Goal: Transaction & Acquisition: Book appointment/travel/reservation

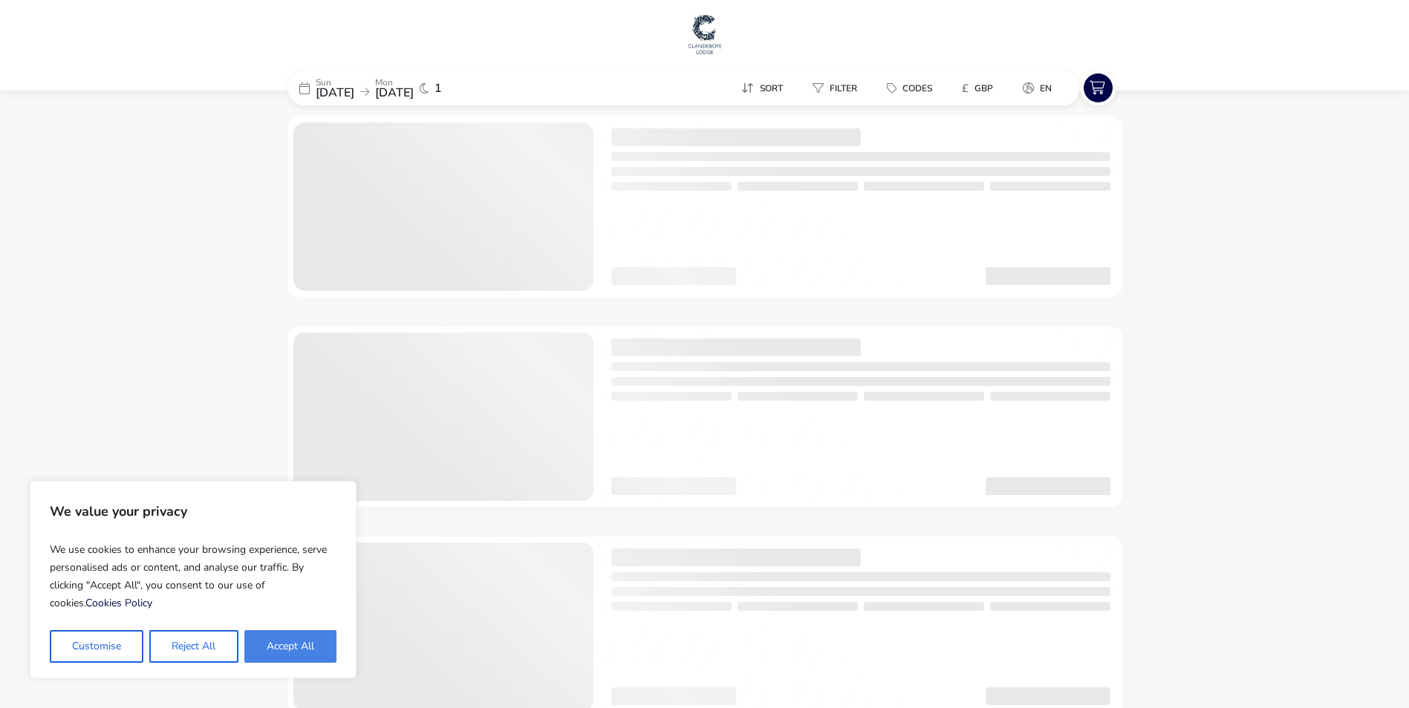
click at [310, 651] on button "Accept All" at bounding box center [290, 646] width 92 height 33
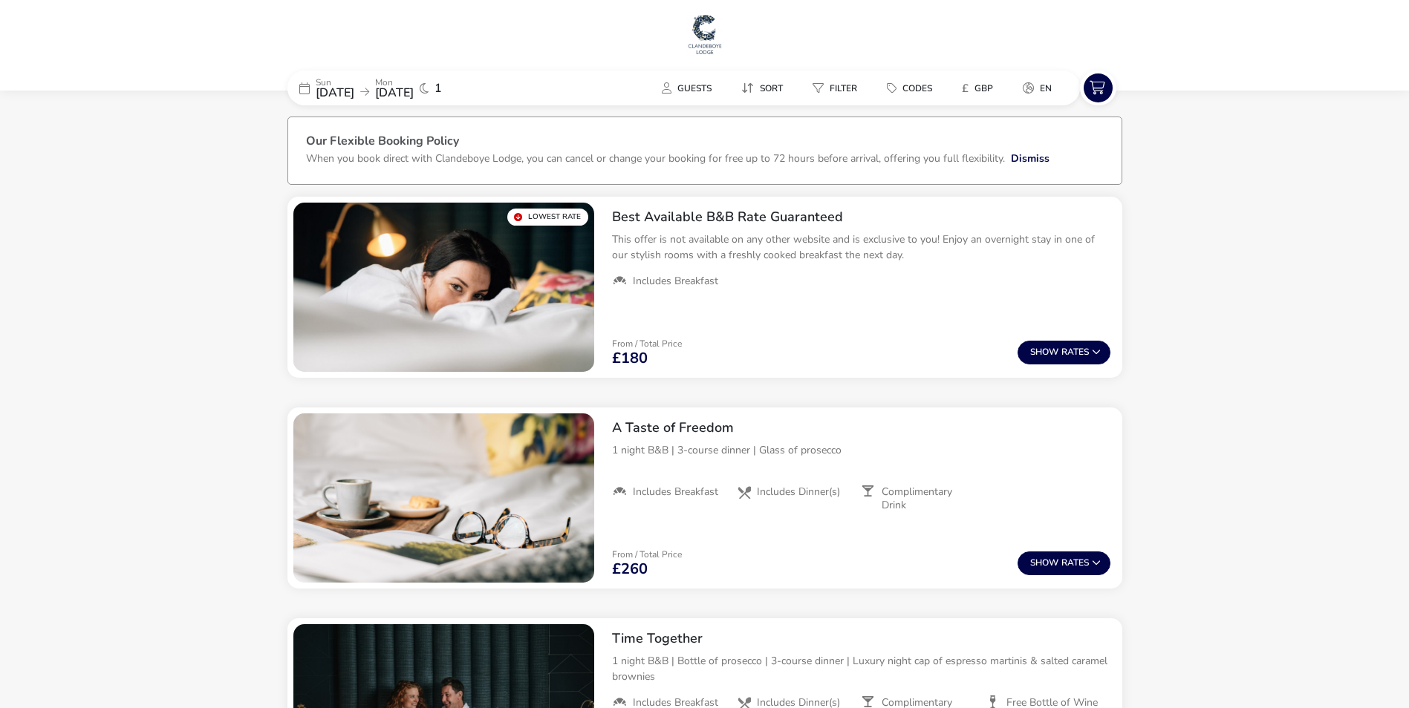
checkbox input "true"
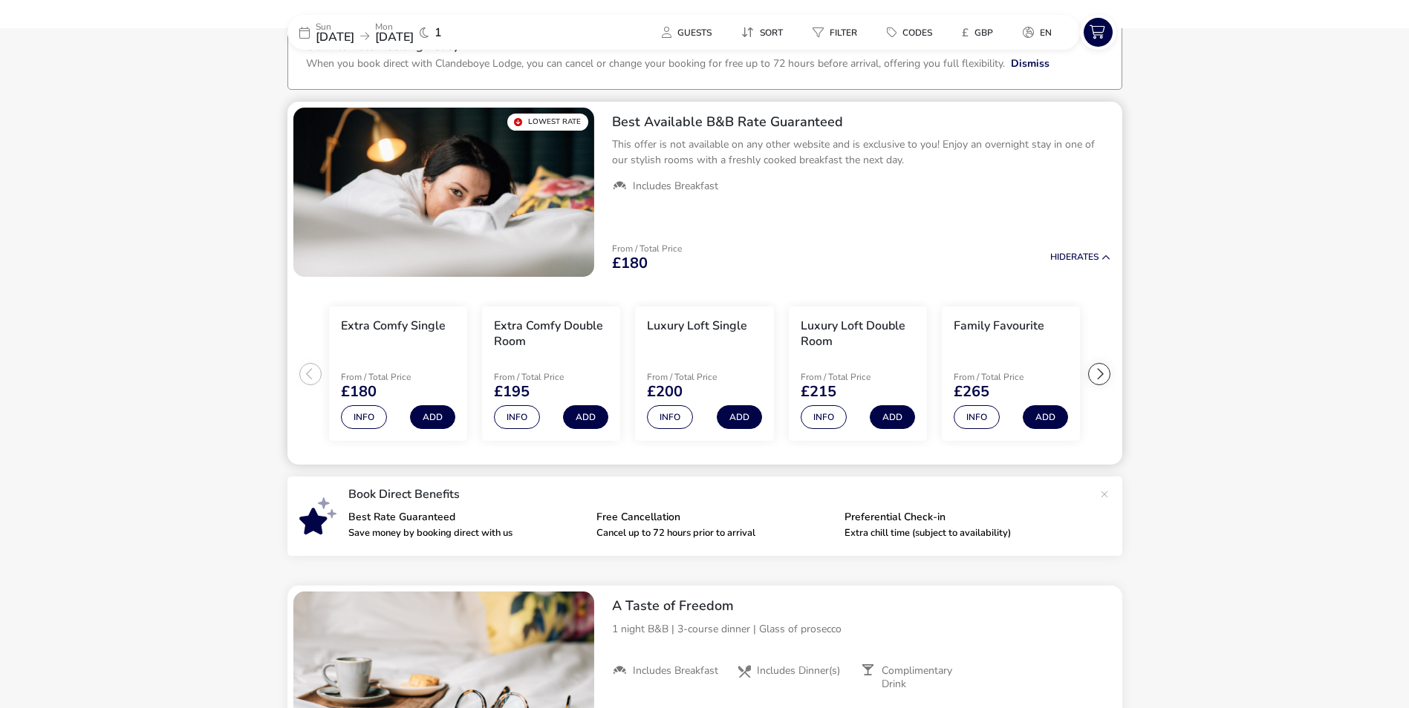
scroll to position [98, 0]
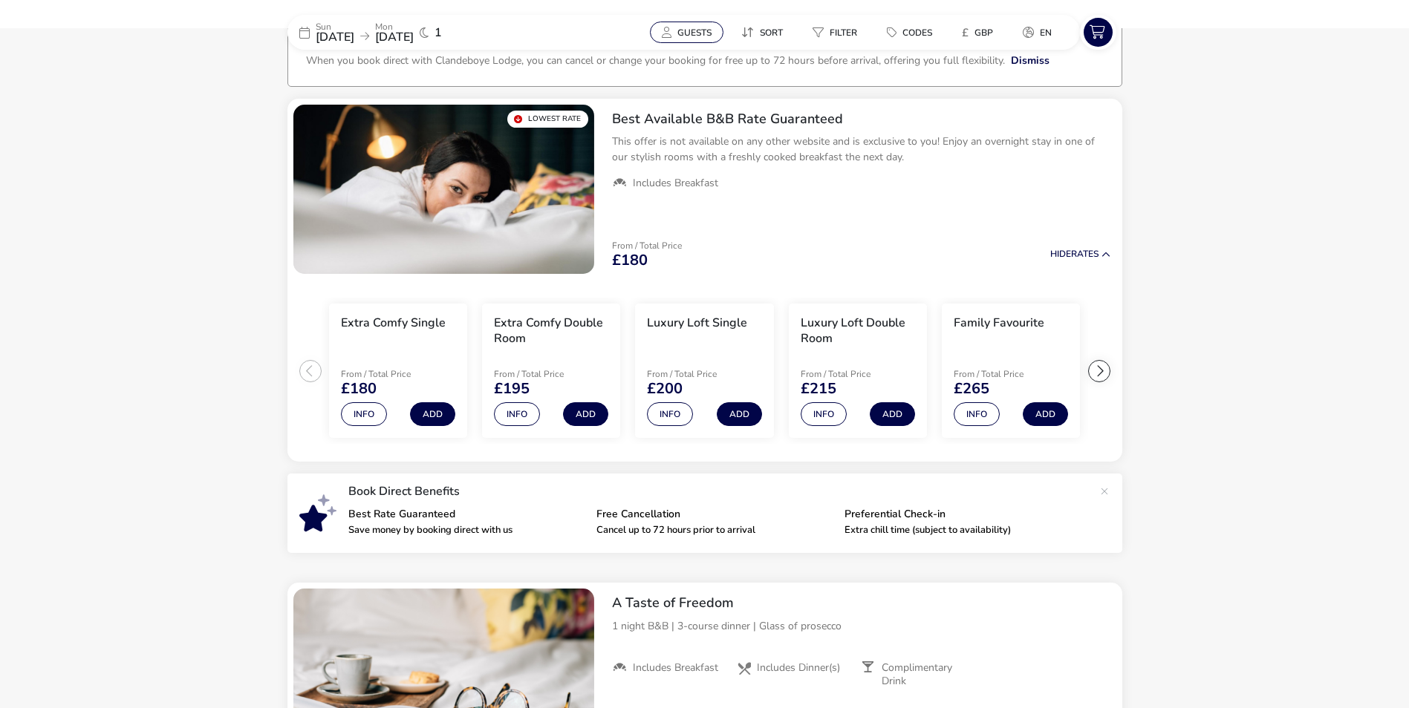
click at [698, 32] on span "Guests" at bounding box center [694, 33] width 34 height 12
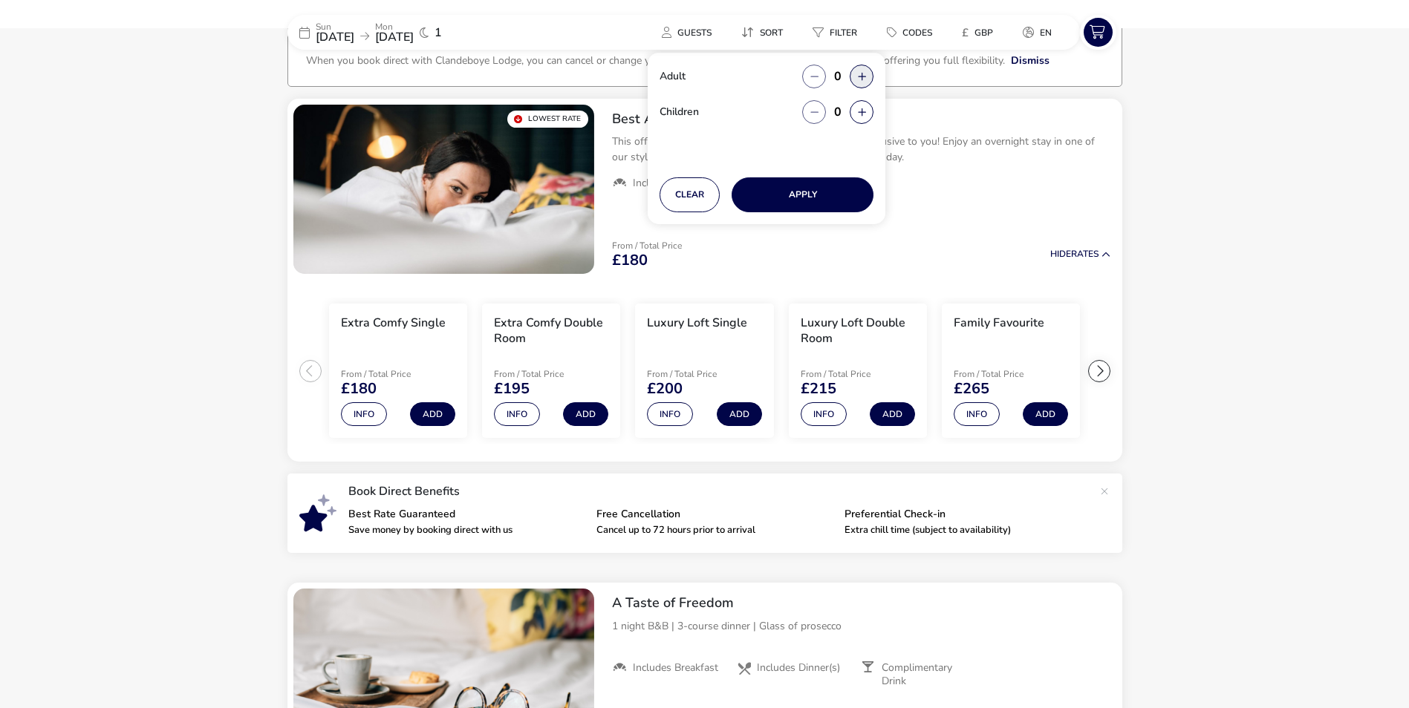
click at [860, 78] on button "button" at bounding box center [861, 77] width 24 height 24
click at [861, 79] on span "button" at bounding box center [861, 79] width 0 height 0
type input "2"
click at [806, 192] on button "Apply" at bounding box center [802, 194] width 142 height 35
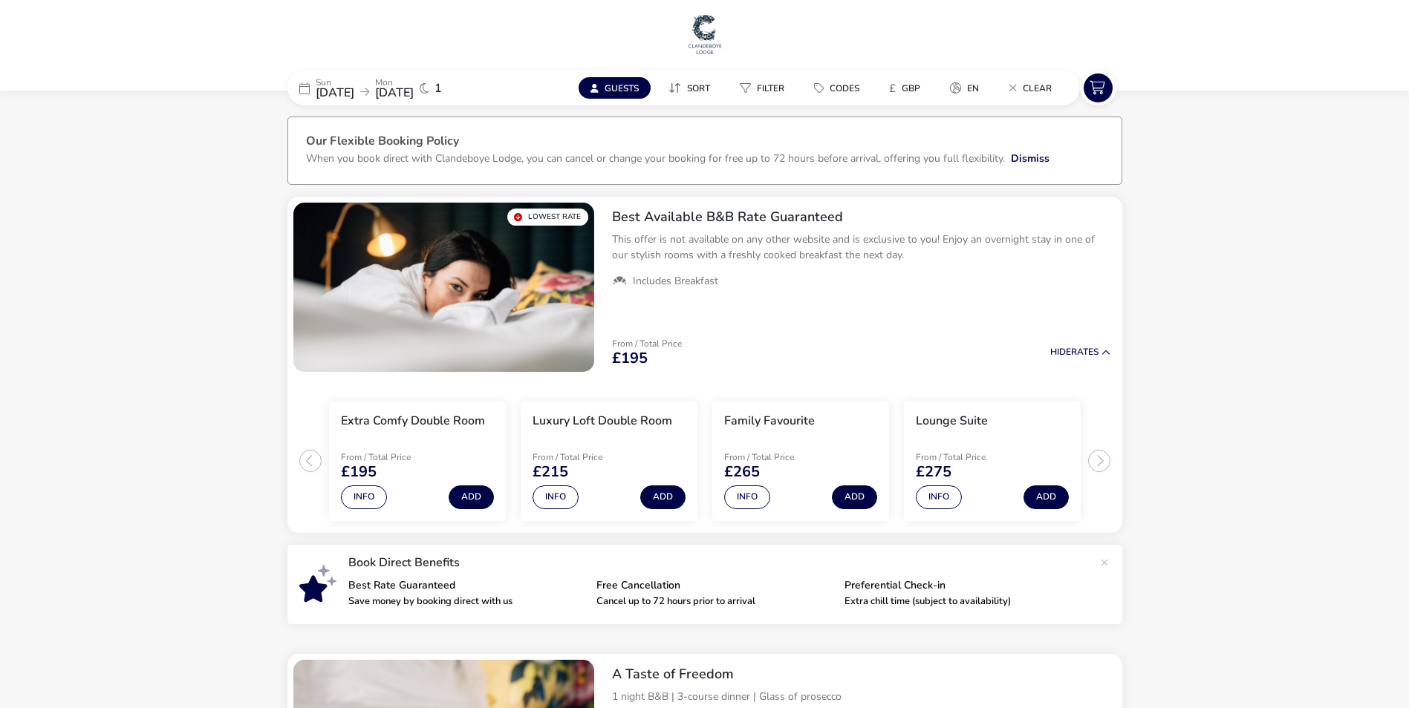
click at [307, 88] on icon at bounding box center [304, 88] width 10 height 12
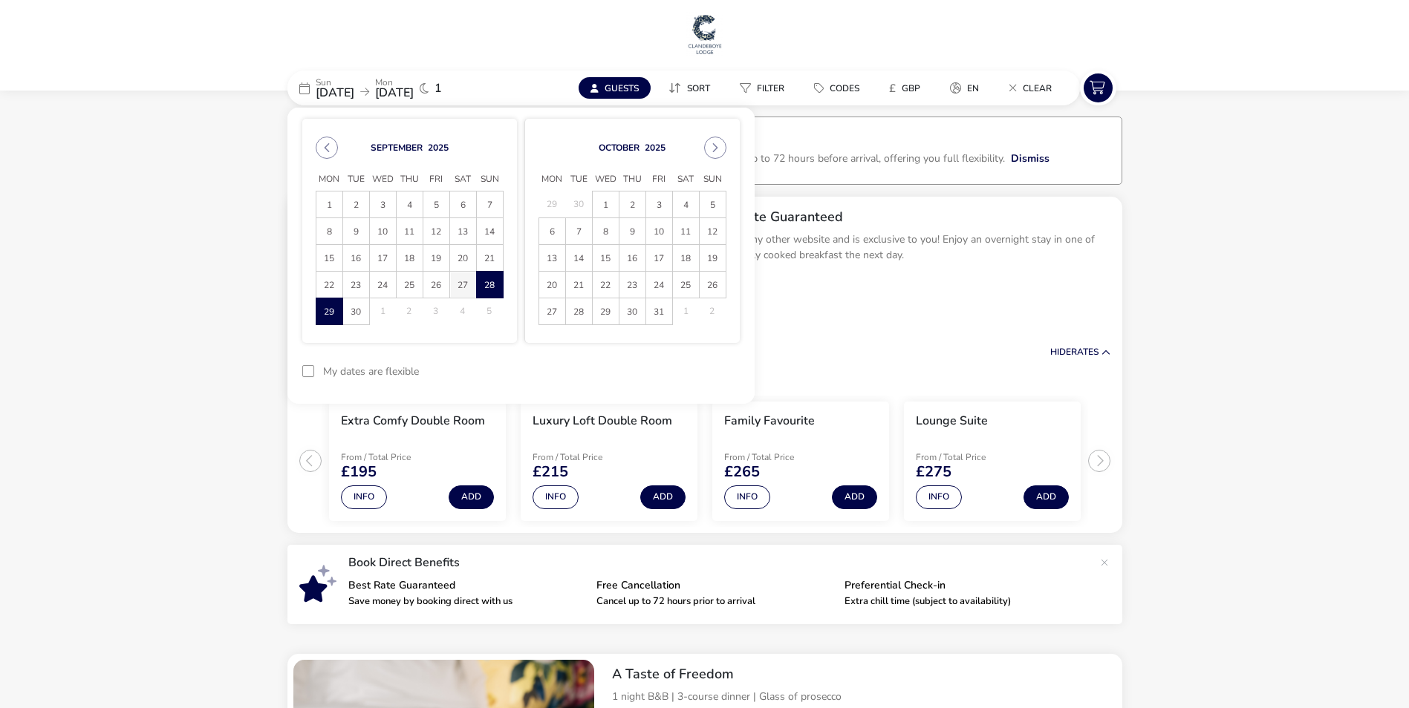
click at [457, 287] on span "27" at bounding box center [463, 285] width 26 height 26
click at [703, 364] on button "reset" at bounding box center [710, 371] width 59 height 35
click at [457, 287] on span "27" at bounding box center [463, 285] width 26 height 26
click at [711, 368] on button "reset" at bounding box center [710, 371] width 59 height 35
click at [868, 335] on div "From / Total Price £195 Hide Rates" at bounding box center [861, 352] width 522 height 50
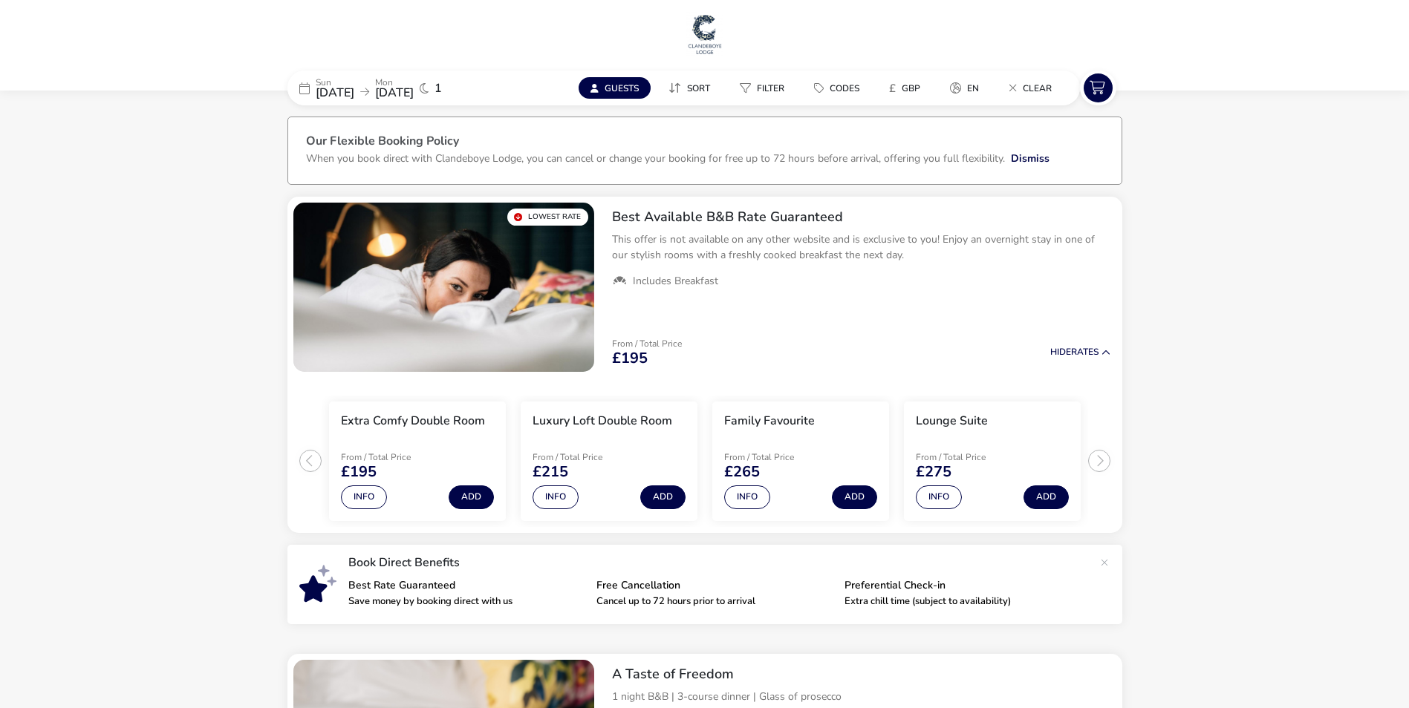
click at [338, 94] on span "[DATE]" at bounding box center [335, 93] width 39 height 16
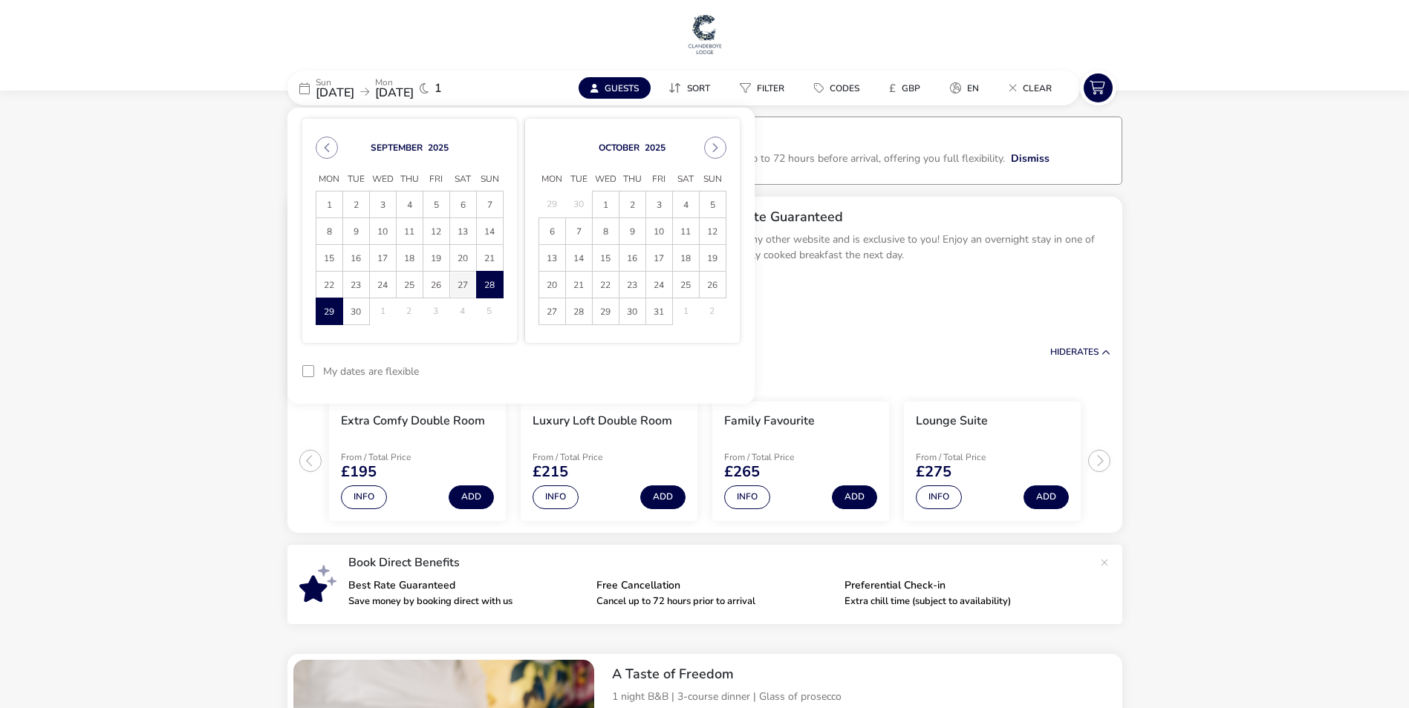
click at [457, 284] on span "27" at bounding box center [463, 285] width 26 height 26
click at [486, 284] on span "28" at bounding box center [490, 285] width 26 height 26
click at [689, 374] on button "Apply Dates" at bounding box center [694, 371] width 91 height 35
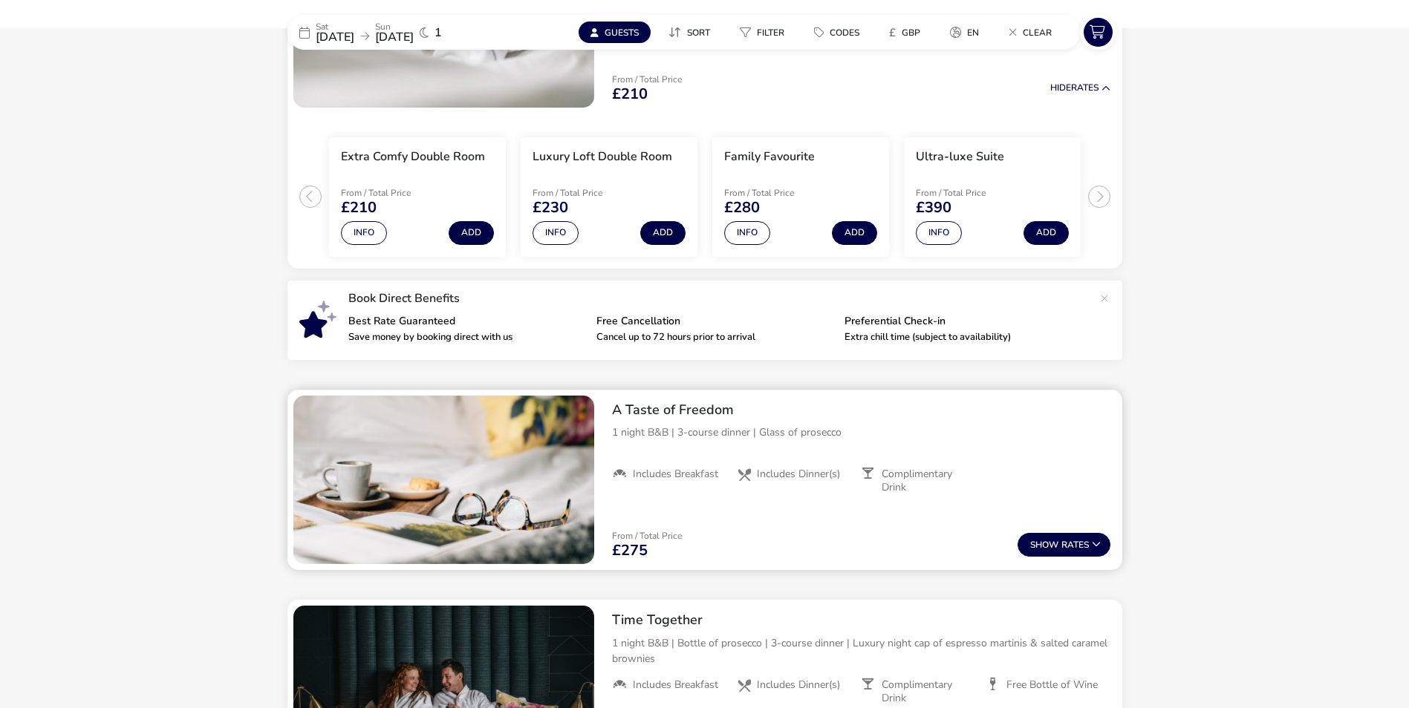
scroll to position [190, 0]
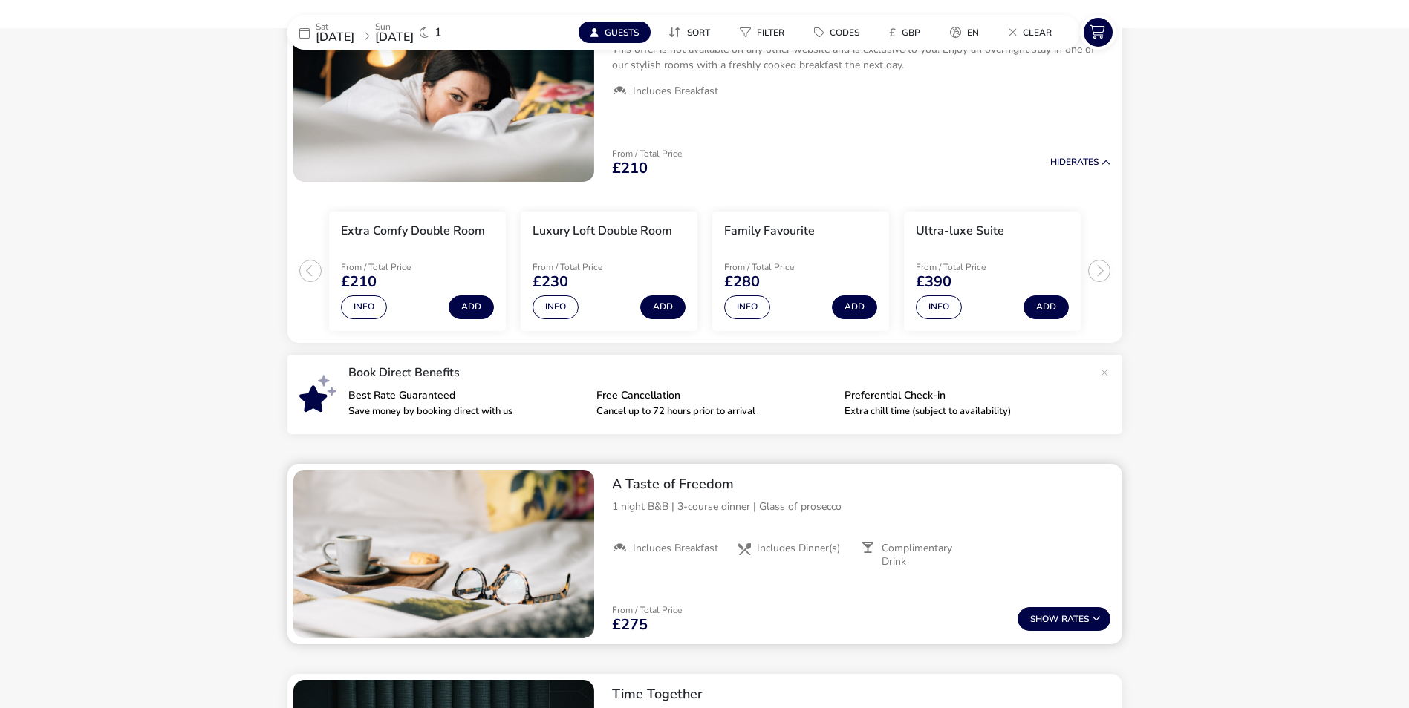
click at [668, 483] on h2 "A Taste of Freedom" at bounding box center [861, 484] width 498 height 17
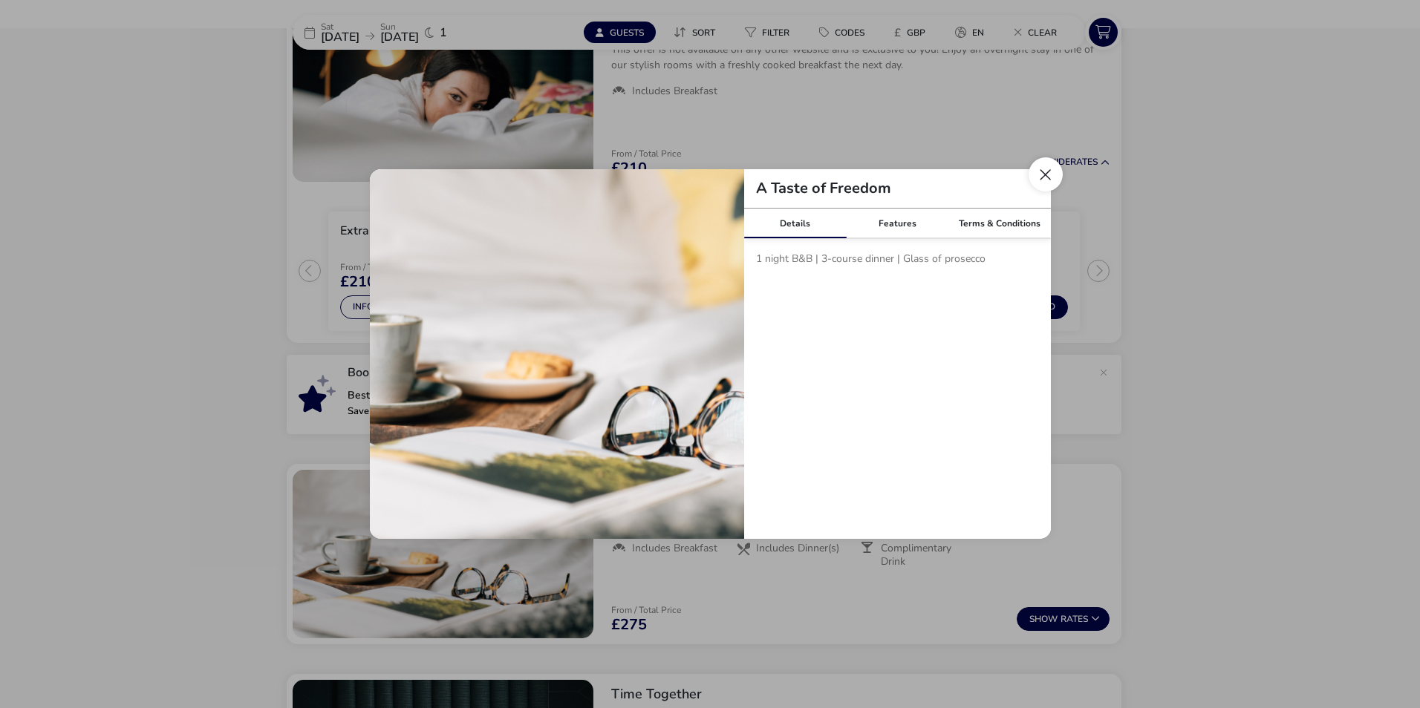
click at [1048, 180] on button "Close modal" at bounding box center [1045, 174] width 34 height 34
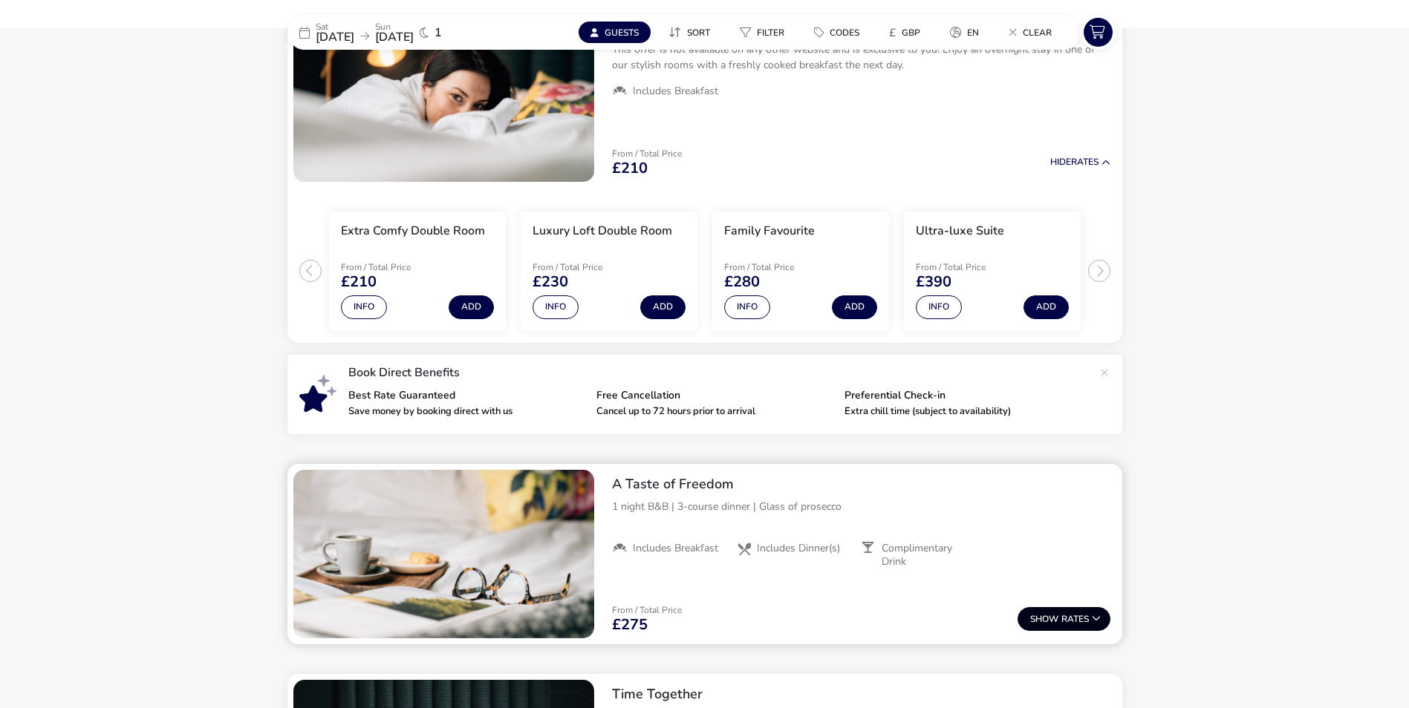
click at [1054, 611] on button "Show Rates" at bounding box center [1063, 619] width 93 height 24
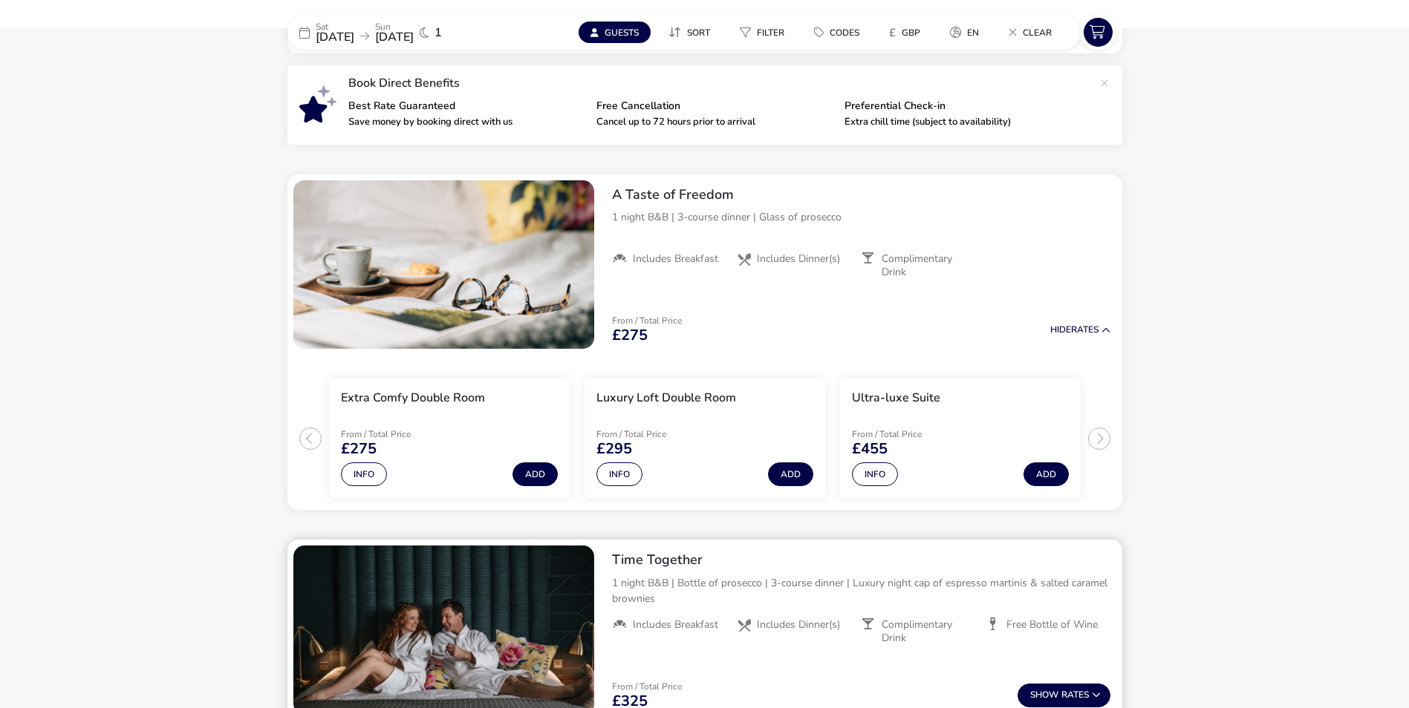
scroll to position [446, 0]
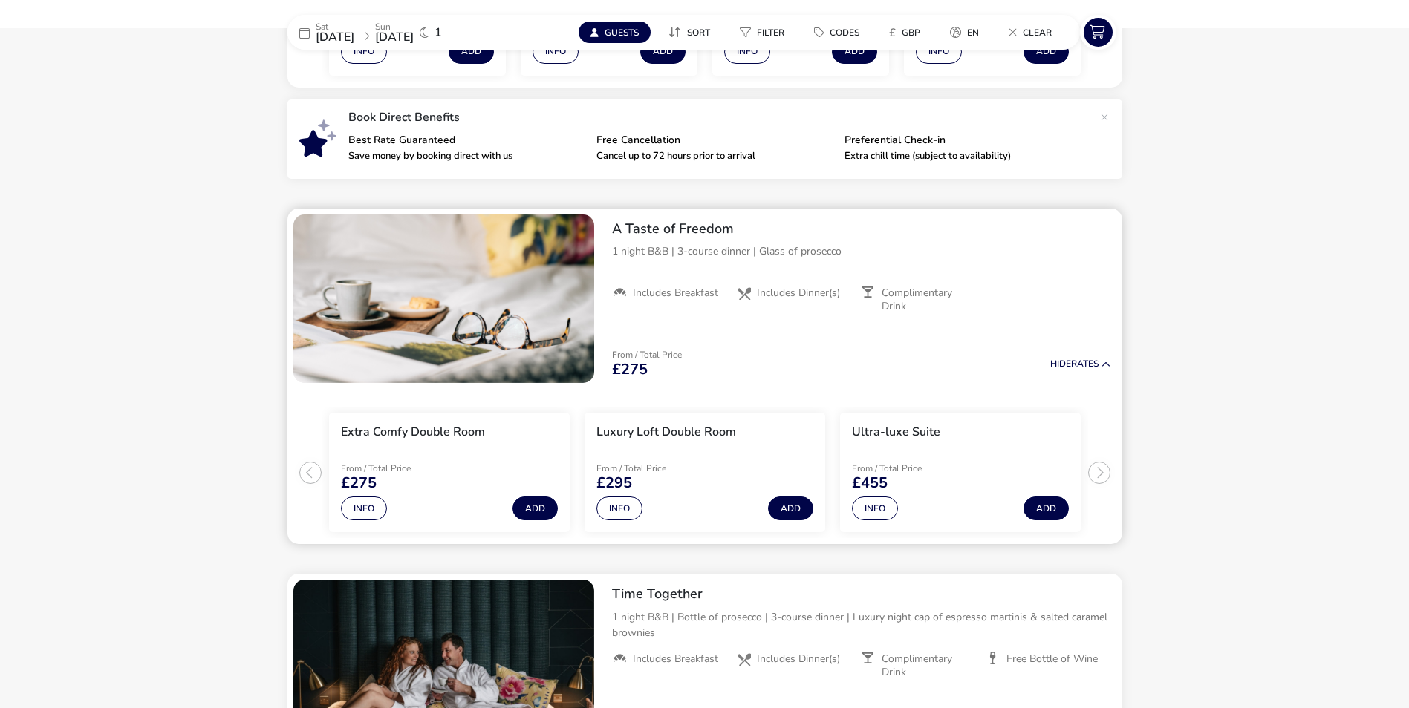
click at [665, 227] on h2 "A Taste of Freedom" at bounding box center [861, 229] width 498 height 17
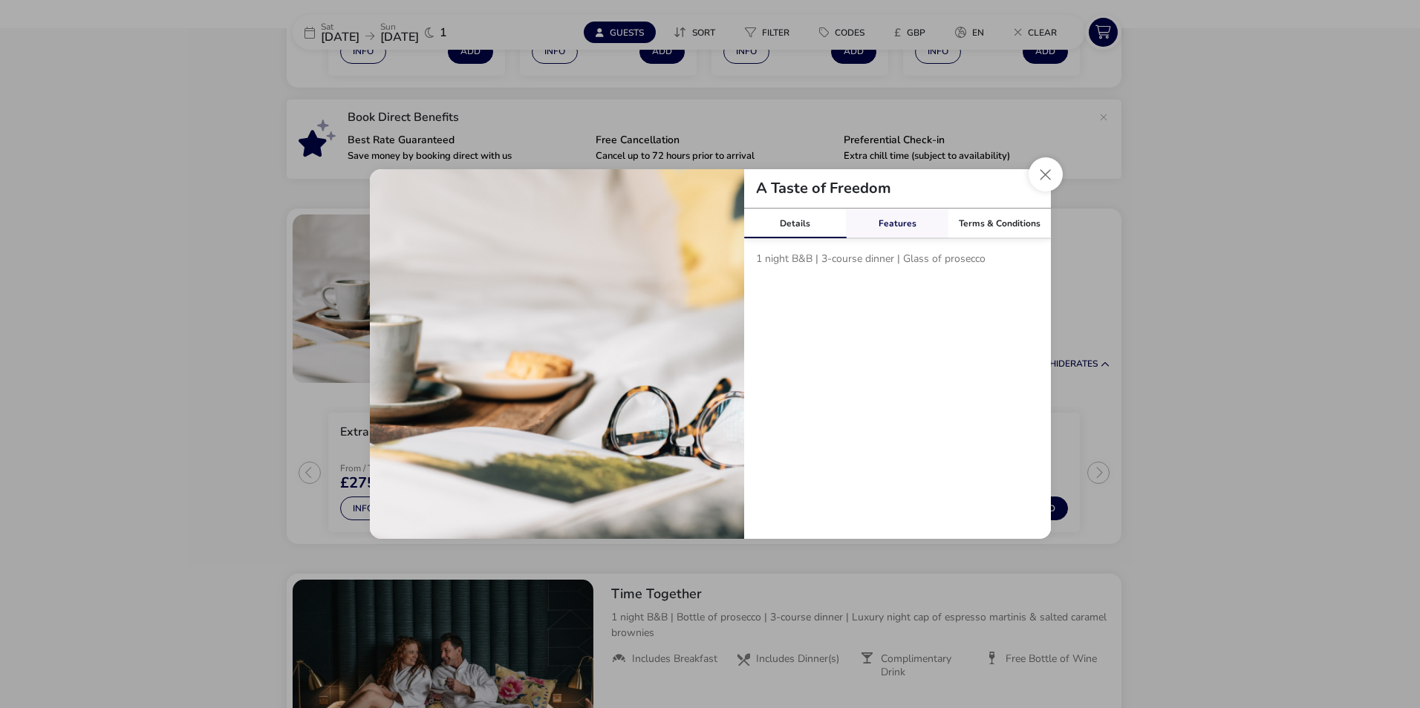
click at [896, 221] on link "Features" at bounding box center [897, 224] width 102 height 30
click at [994, 221] on link "Terms & Conditions" at bounding box center [999, 224] width 102 height 30
click at [1046, 182] on button "Close modal" at bounding box center [1045, 174] width 34 height 34
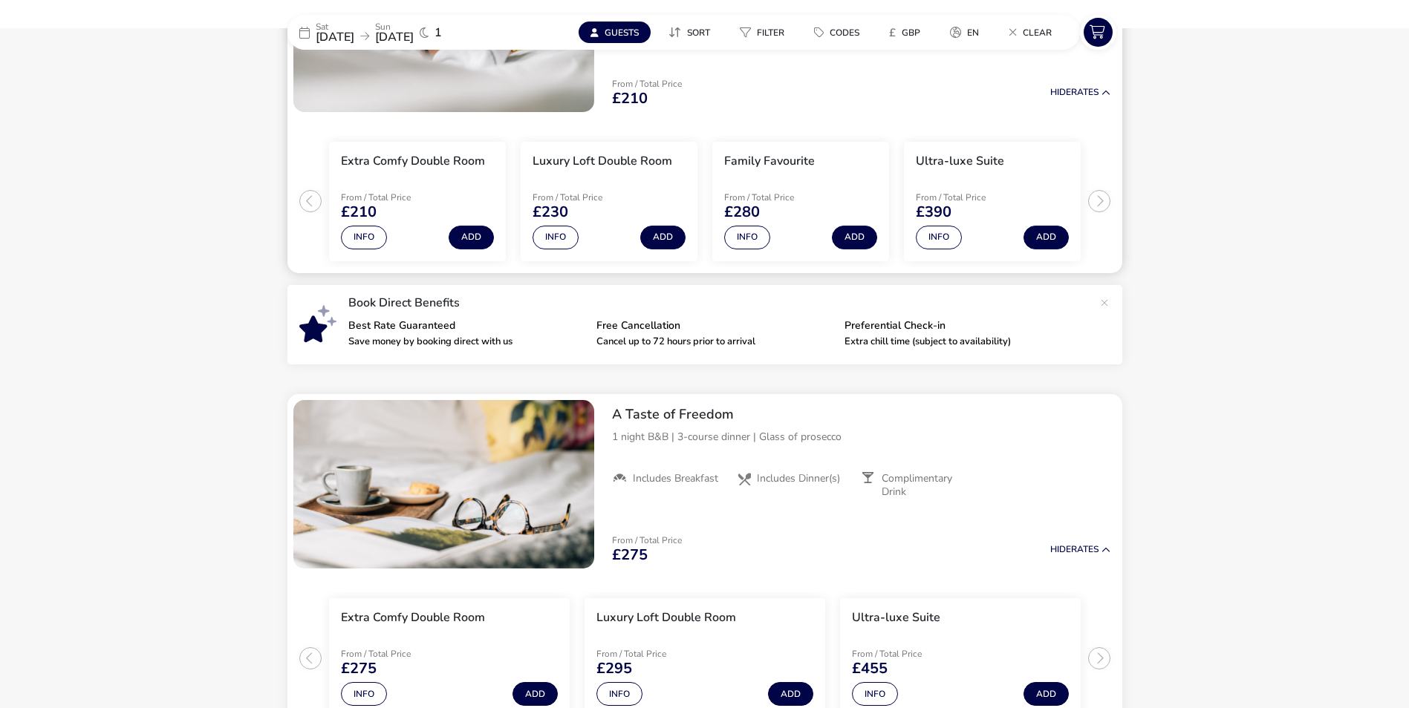
scroll to position [297, 0]
